Goal: Entertainment & Leisure: Consume media (video, audio)

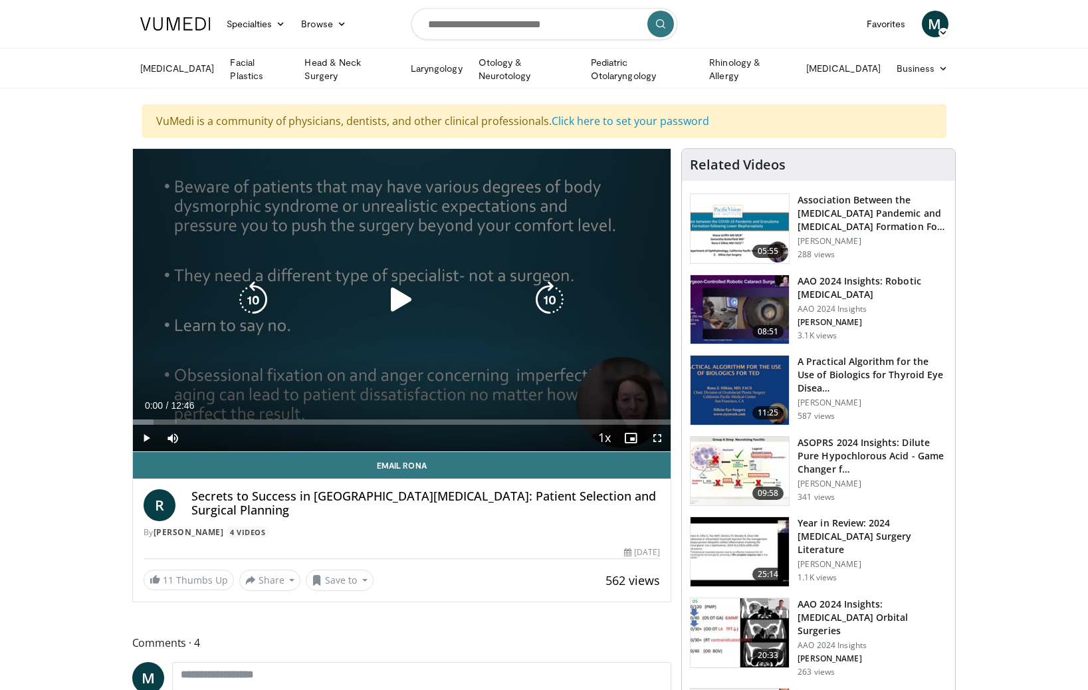
click at [392, 296] on icon "Video Player" at bounding box center [401, 299] width 37 height 37
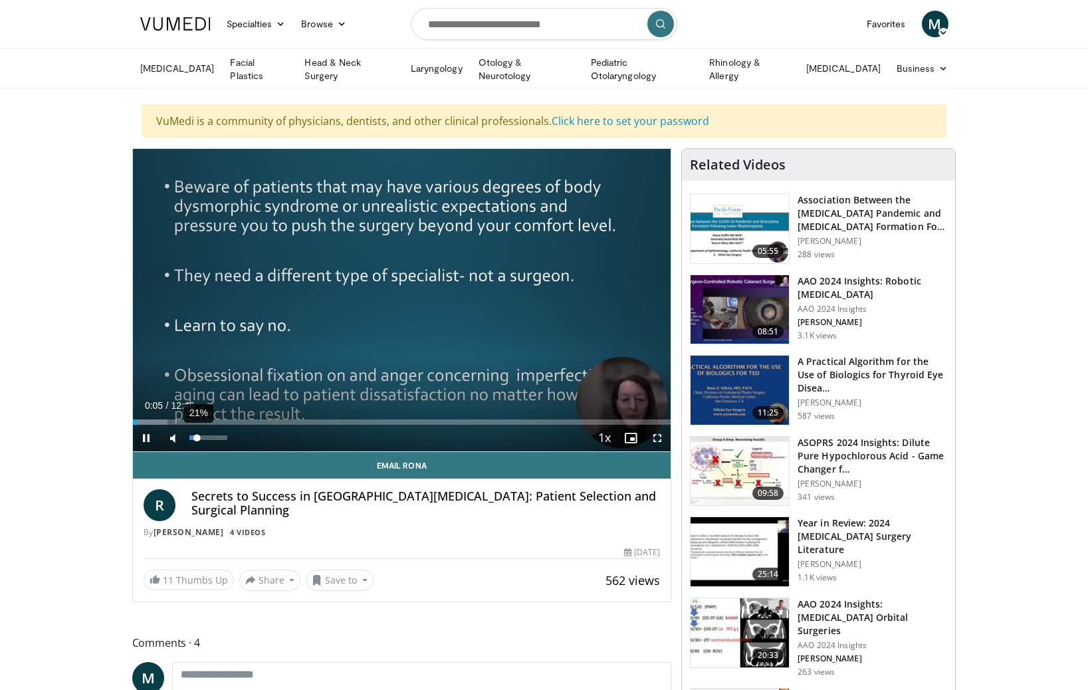
drag, startPoint x: 224, startPoint y: 439, endPoint x: 197, endPoint y: 437, distance: 26.6
click at [197, 437] on div "Volume Level" at bounding box center [193, 437] width 8 height 5
click at [147, 443] on span "Video Player" at bounding box center [146, 438] width 27 height 27
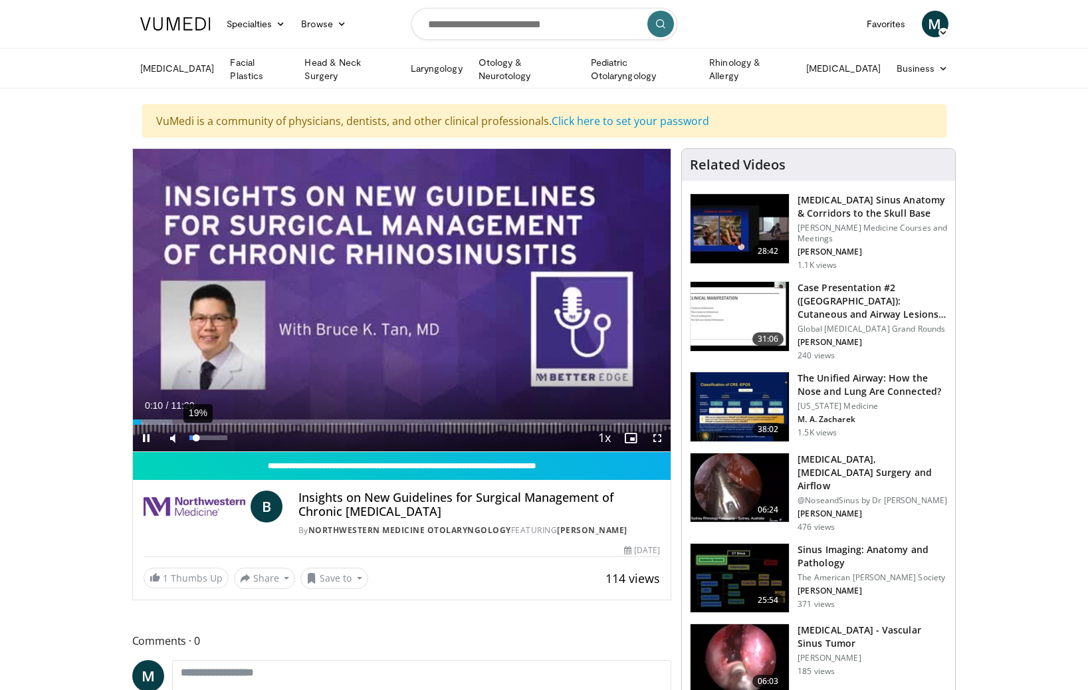
drag, startPoint x: 189, startPoint y: 438, endPoint x: 197, endPoint y: 438, distance: 7.3
click at [197, 438] on div "Volume Level" at bounding box center [192, 437] width 7 height 5
click at [177, 422] on div "10 seconds Tap to unmute" at bounding box center [402, 300] width 538 height 302
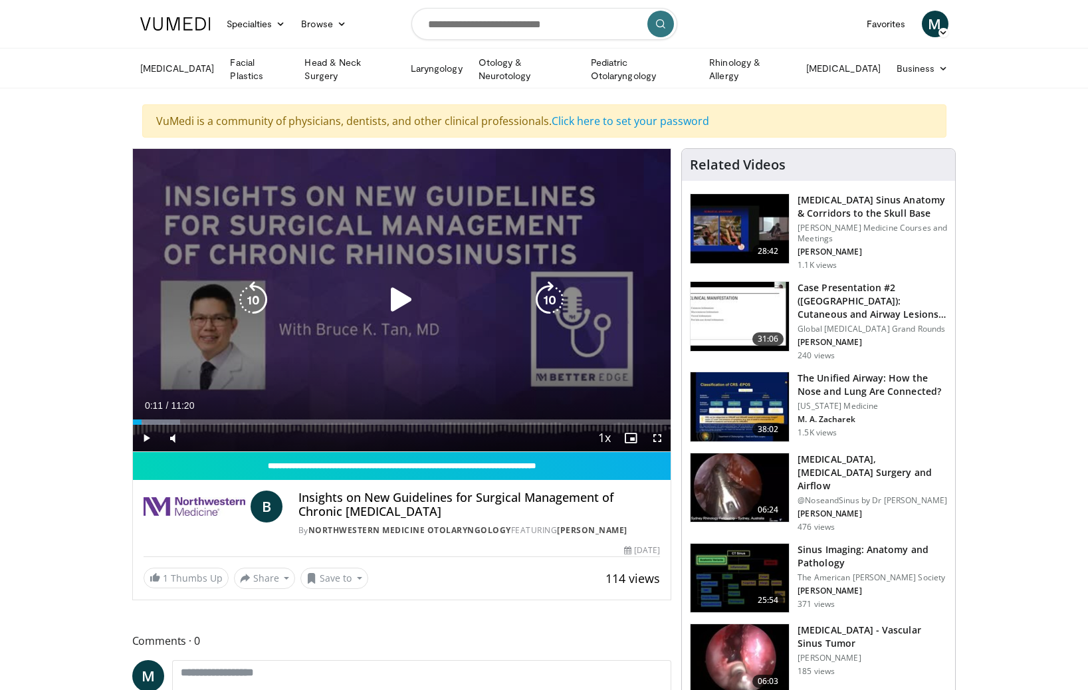
click at [396, 296] on icon "Video Player" at bounding box center [401, 299] width 37 height 37
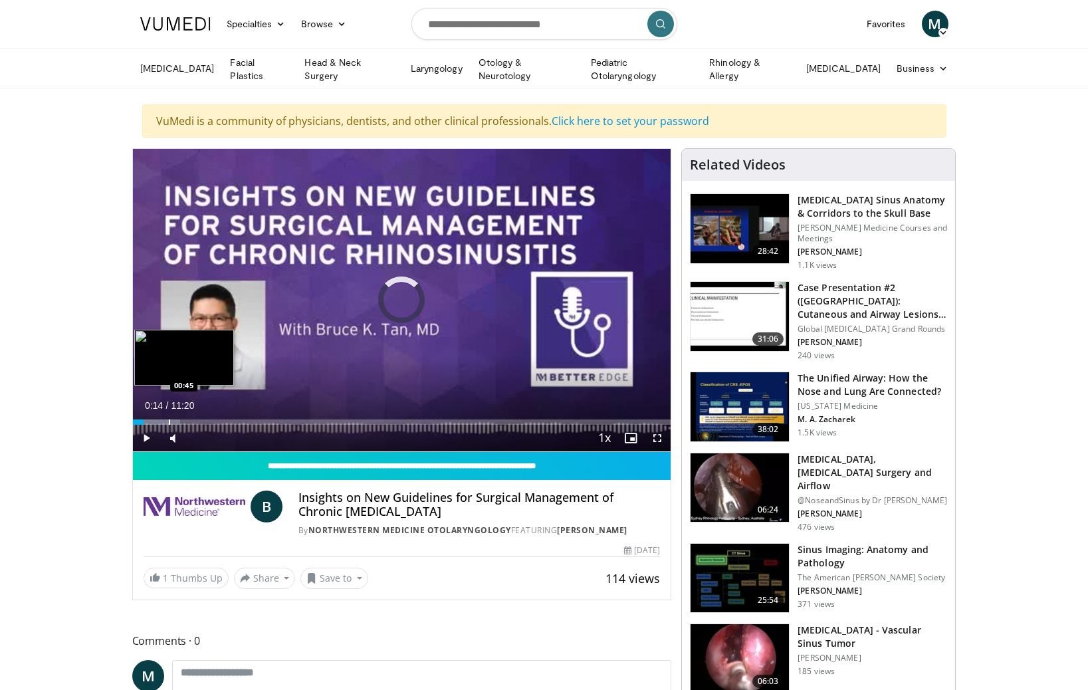
click at [169, 421] on div "Progress Bar" at bounding box center [169, 421] width 1 height 5
click at [191, 422] on div "Progress Bar" at bounding box center [189, 421] width 1 height 5
